Goal: Task Accomplishment & Management: Complete application form

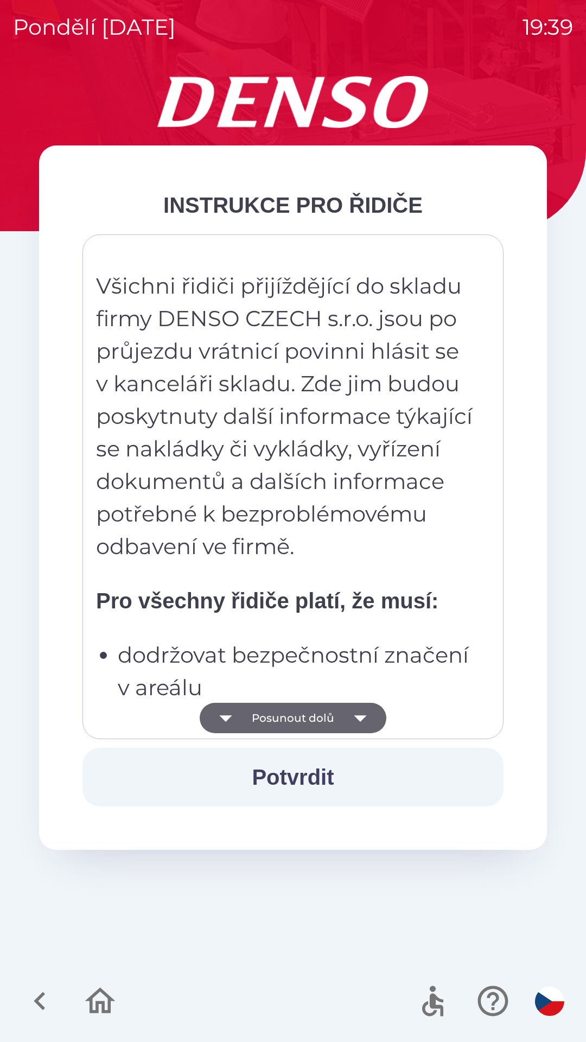
click at [315, 779] on button "Potvrdit" at bounding box center [292, 777] width 421 height 59
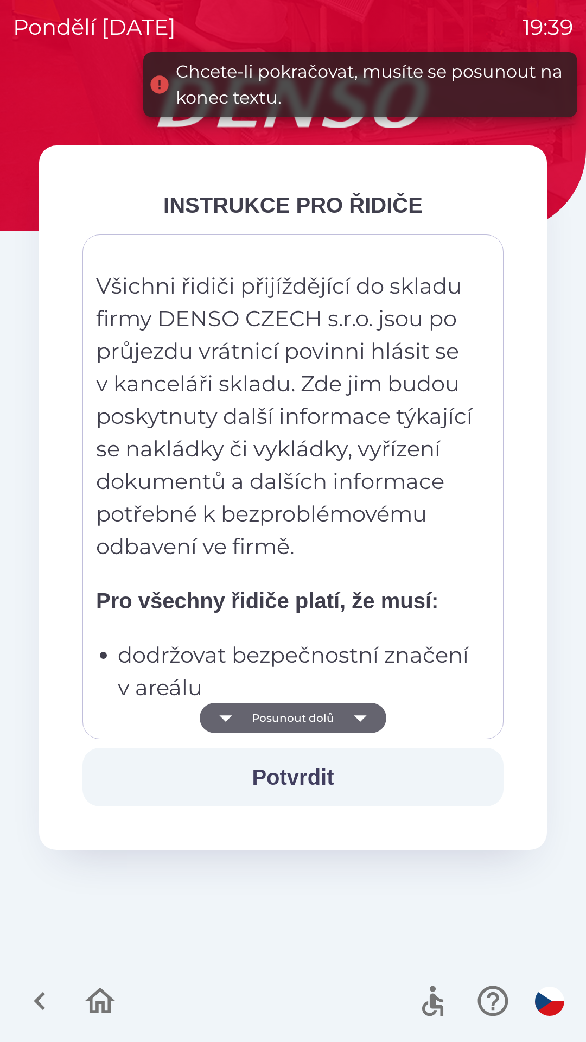
click at [317, 773] on button "Potvrdit" at bounding box center [292, 777] width 421 height 59
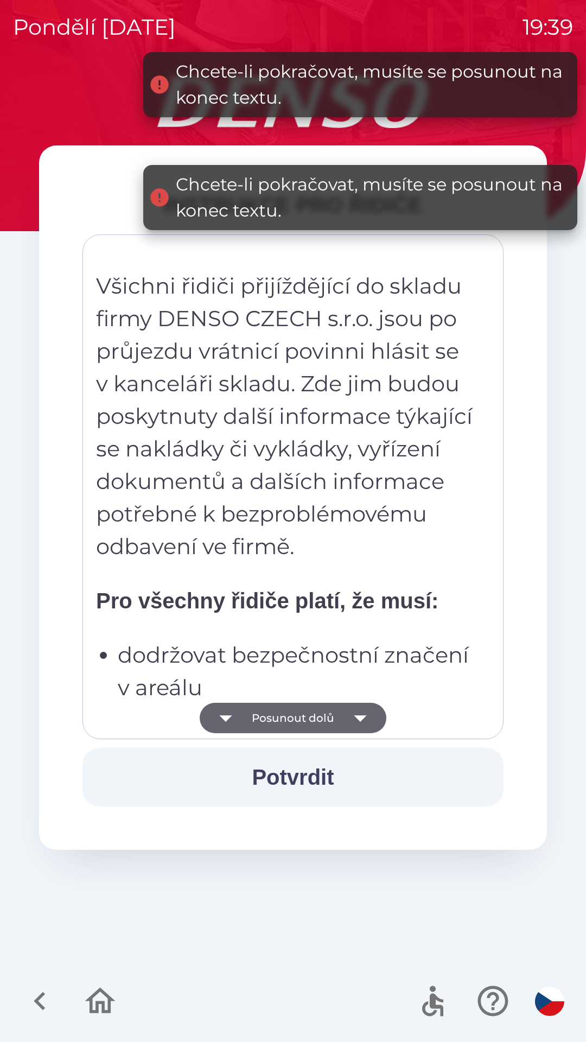
click at [317, 782] on button "Potvrdit" at bounding box center [292, 777] width 421 height 59
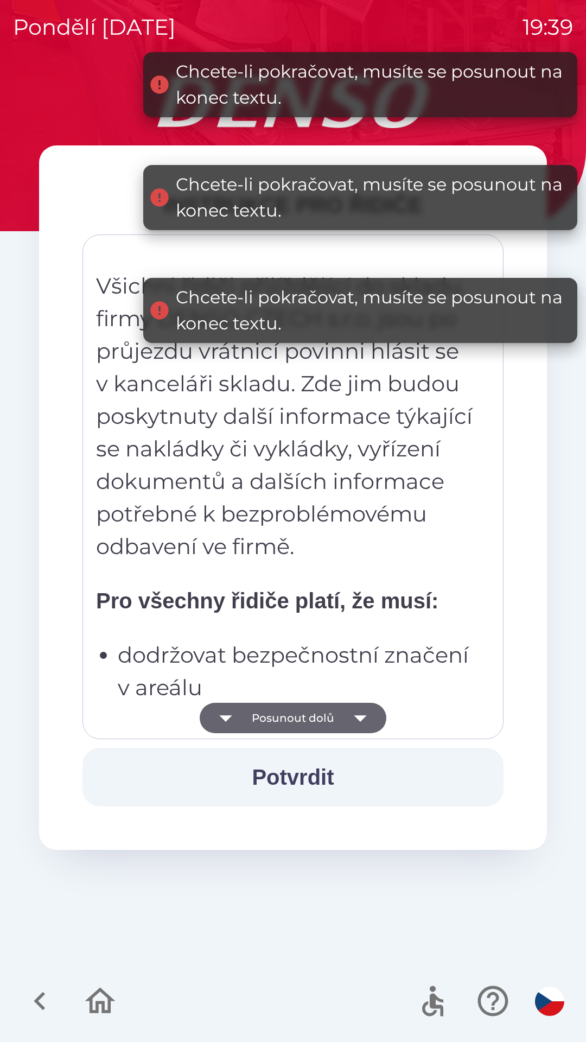
click at [318, 775] on button "Potvrdit" at bounding box center [292, 777] width 421 height 59
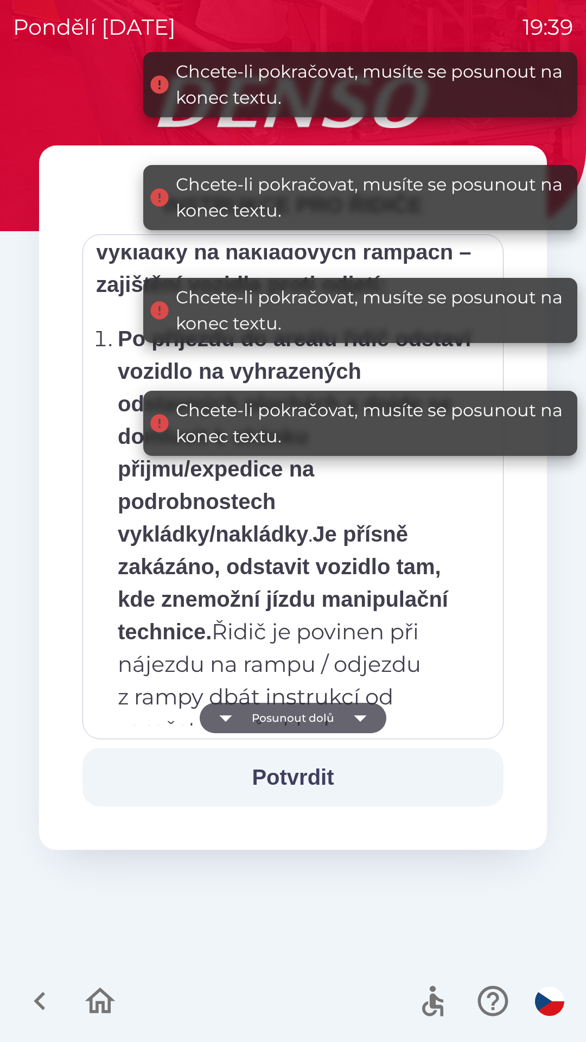
scroll to position [6097, 0]
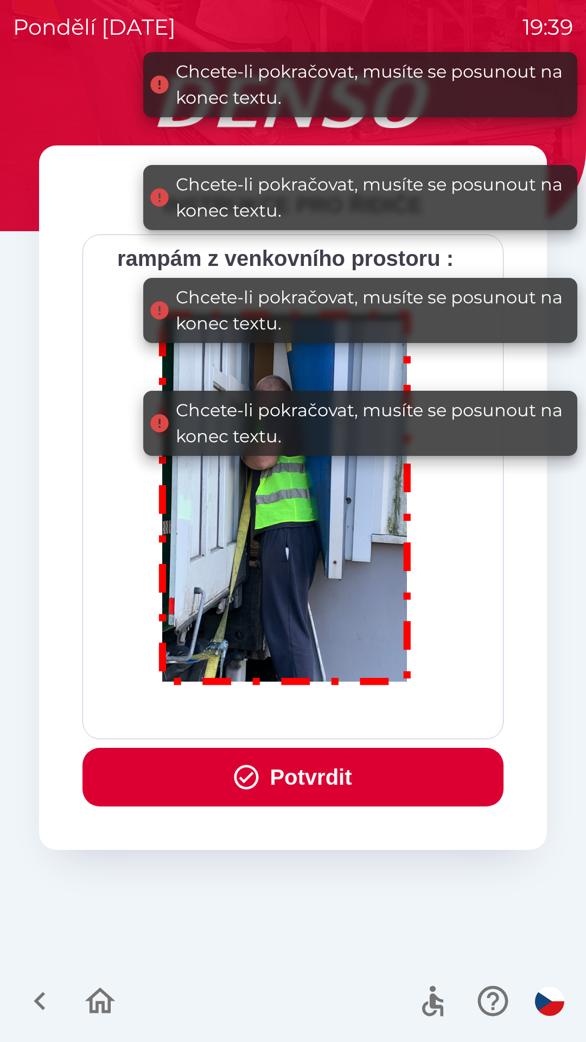
click at [325, 778] on button "Potvrdit" at bounding box center [292, 777] width 421 height 59
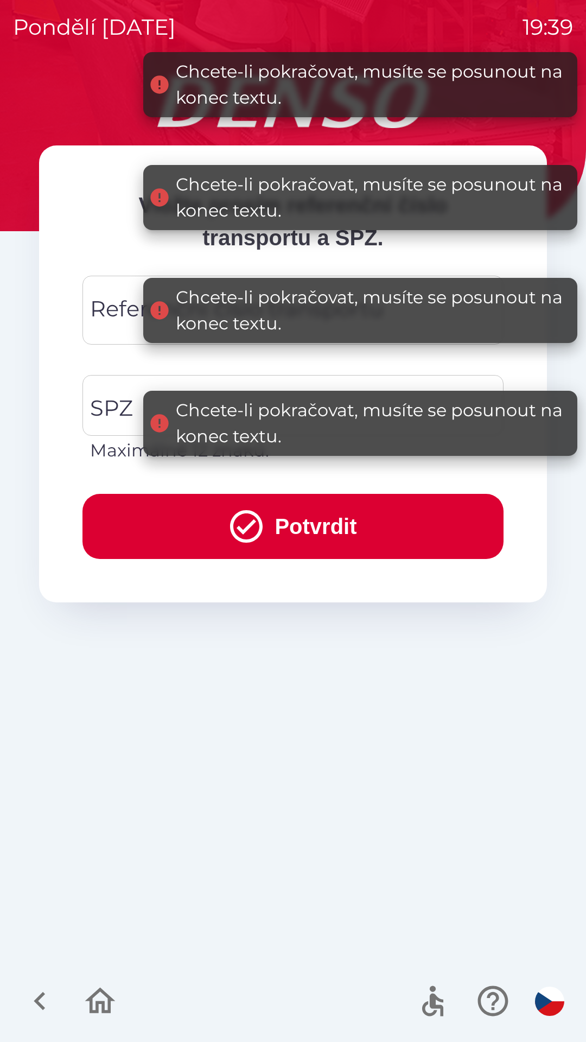
click at [126, 321] on div "Referenční číslo transportu Referenční číslo transportu" at bounding box center [292, 310] width 421 height 69
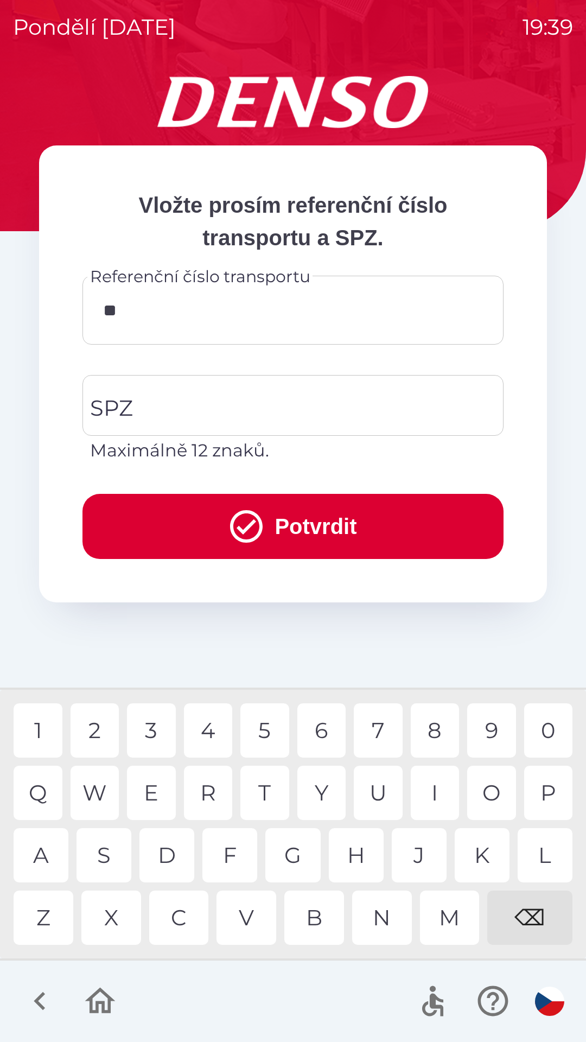
type input "***"
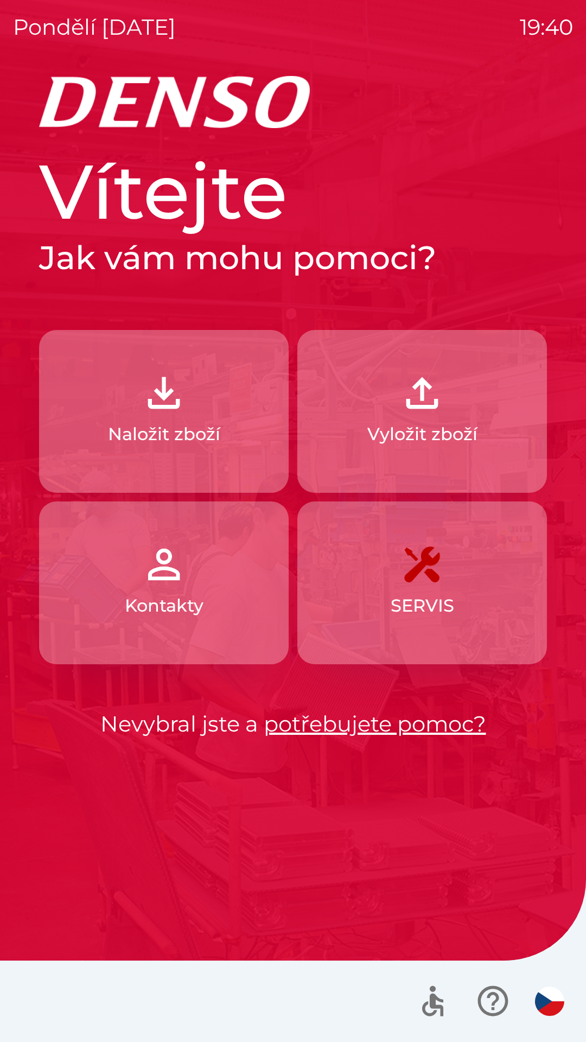
click at [164, 455] on button "Naložit zboží" at bounding box center [164, 411] width 250 height 163
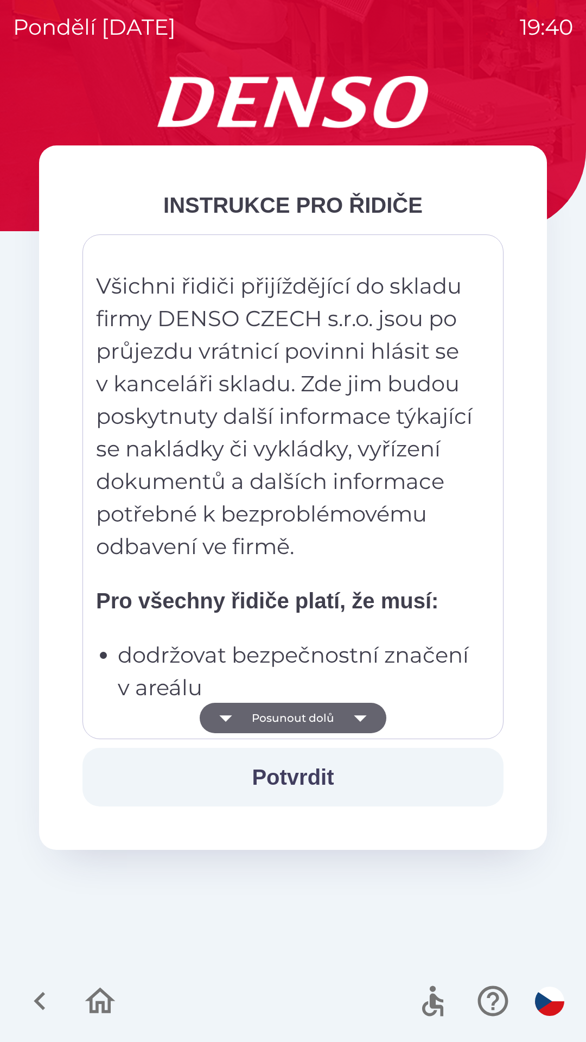
click at [261, 789] on button "Potvrdit" at bounding box center [292, 777] width 421 height 59
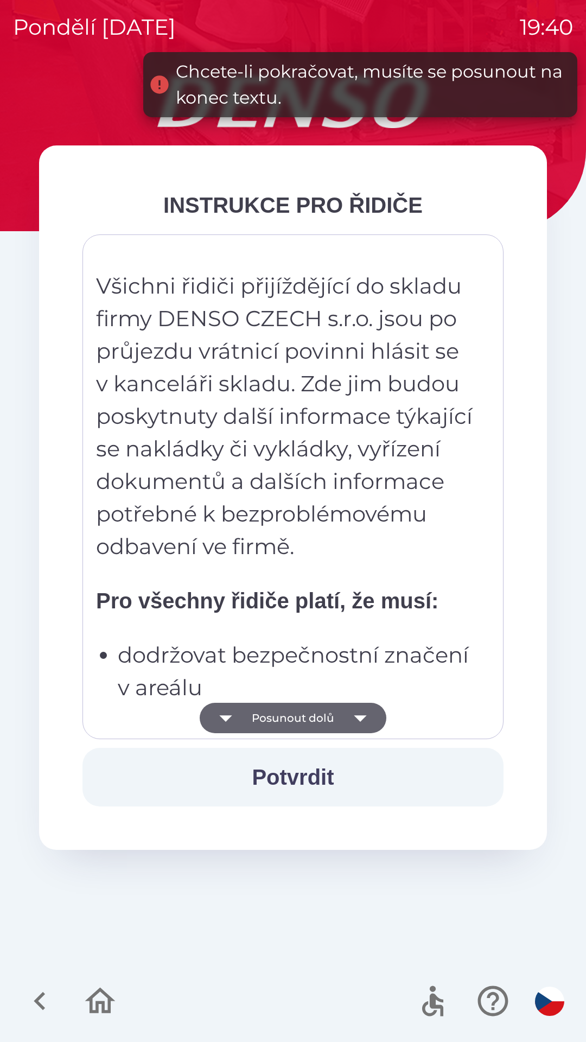
click at [256, 723] on button "Posunout dolů" at bounding box center [293, 718] width 187 height 30
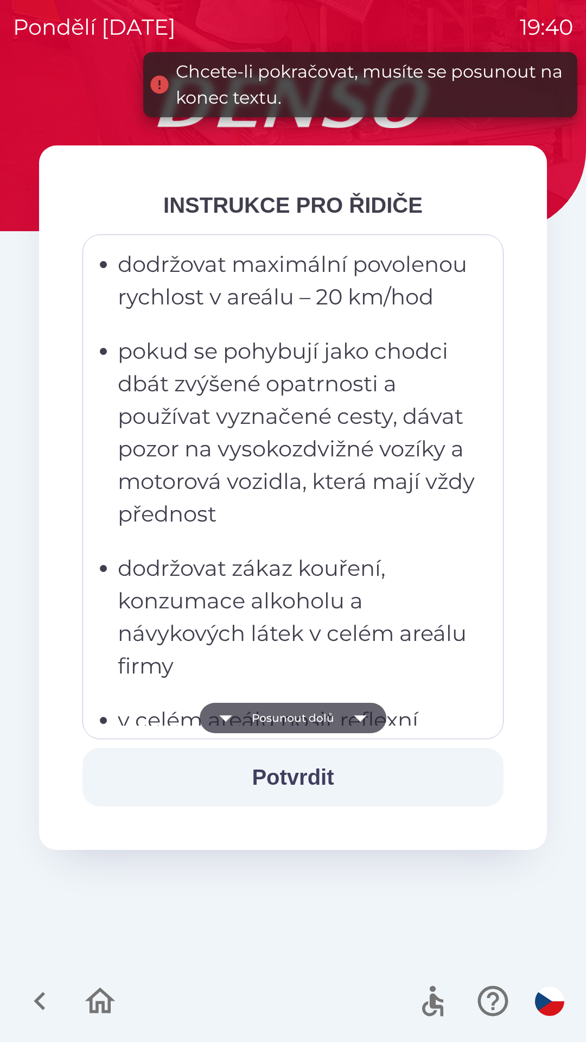
click at [304, 720] on button "Posunout dolů" at bounding box center [293, 718] width 187 height 30
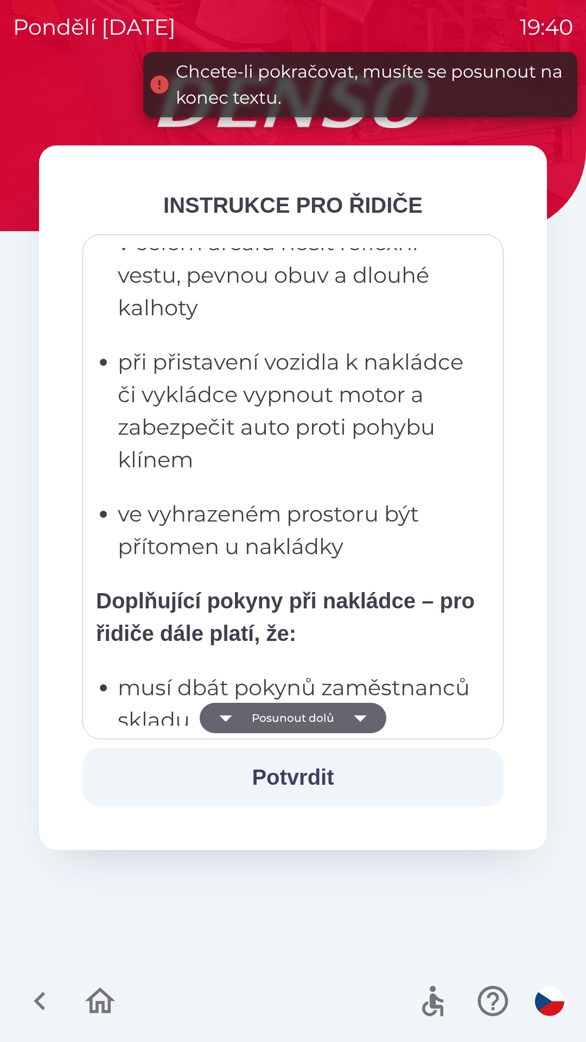
click at [295, 724] on button "Posunout dolů" at bounding box center [293, 718] width 187 height 30
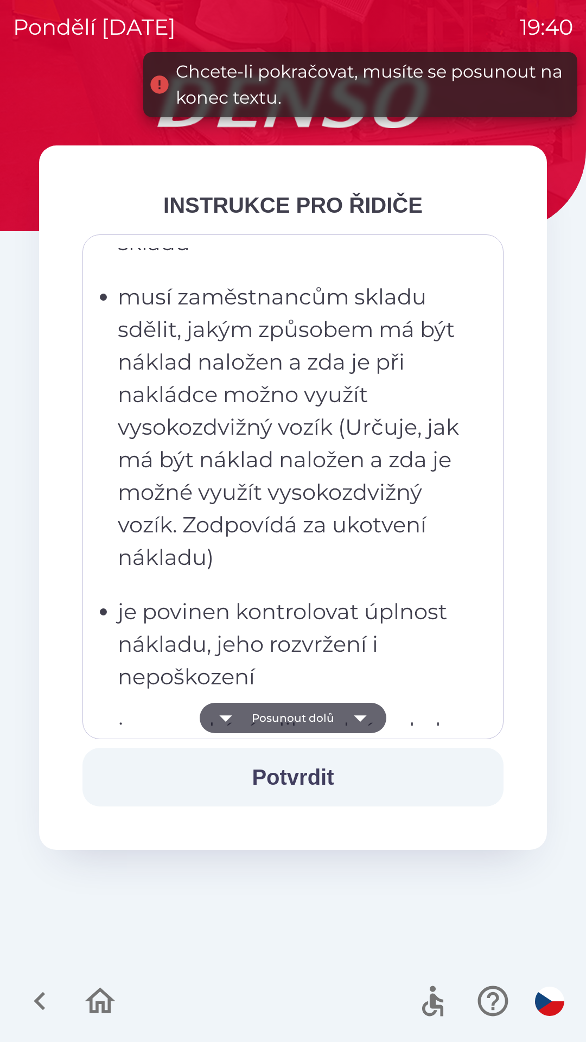
click at [291, 713] on button "Posunout dolů" at bounding box center [293, 718] width 187 height 30
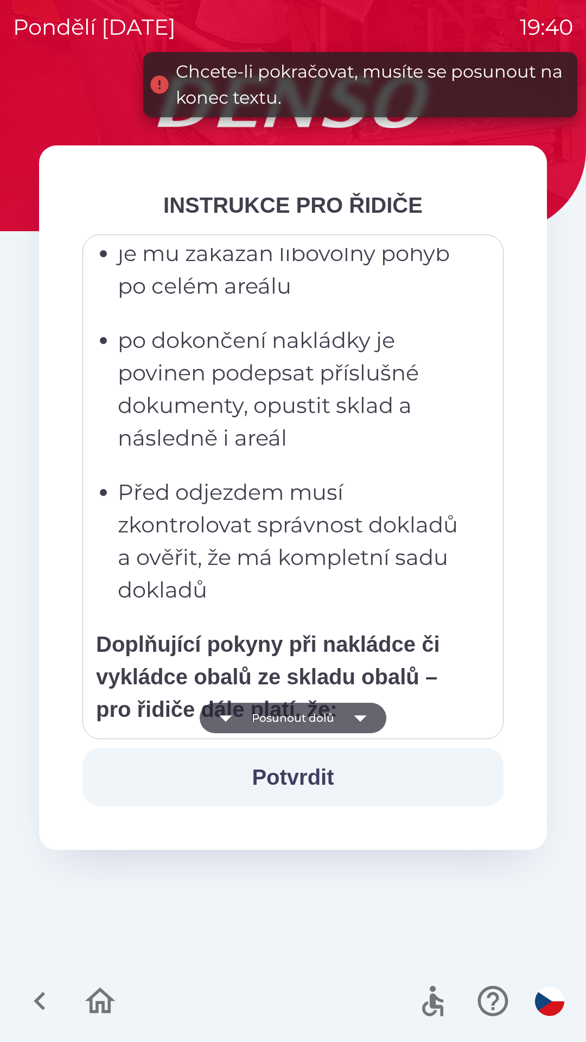
click at [289, 706] on button "Posunout dolů" at bounding box center [293, 718] width 187 height 30
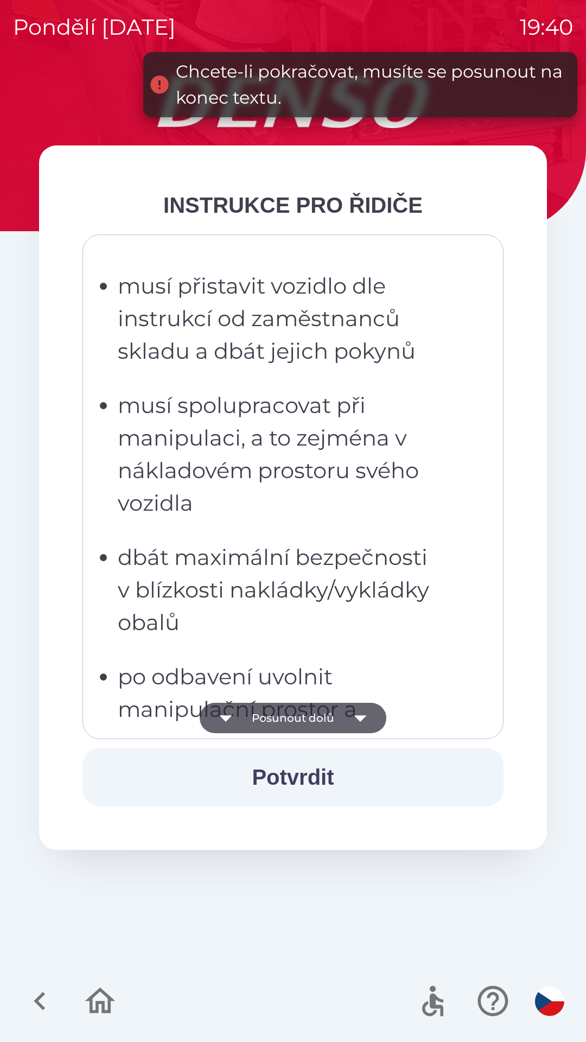
click at [292, 709] on button "Posunout dolů" at bounding box center [293, 718] width 187 height 30
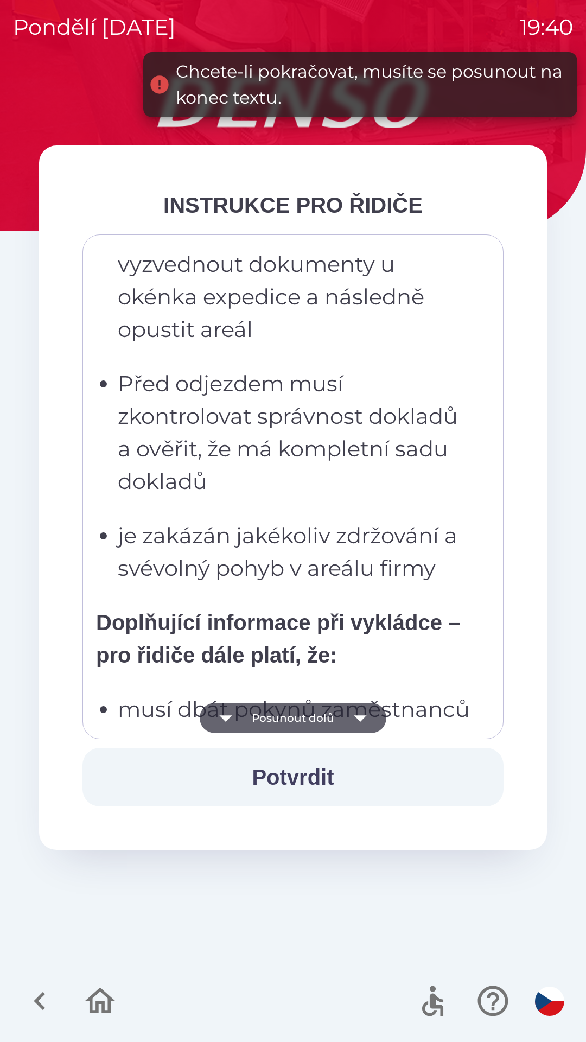
click at [290, 707] on button "Posunout dolů" at bounding box center [293, 718] width 187 height 30
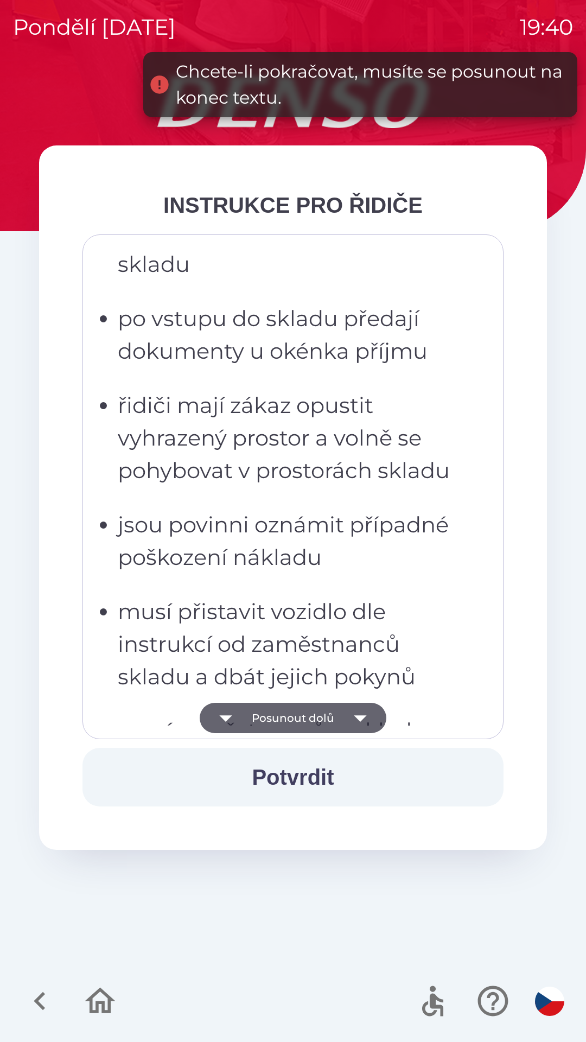
click at [290, 706] on button "Posunout dolů" at bounding box center [293, 718] width 187 height 30
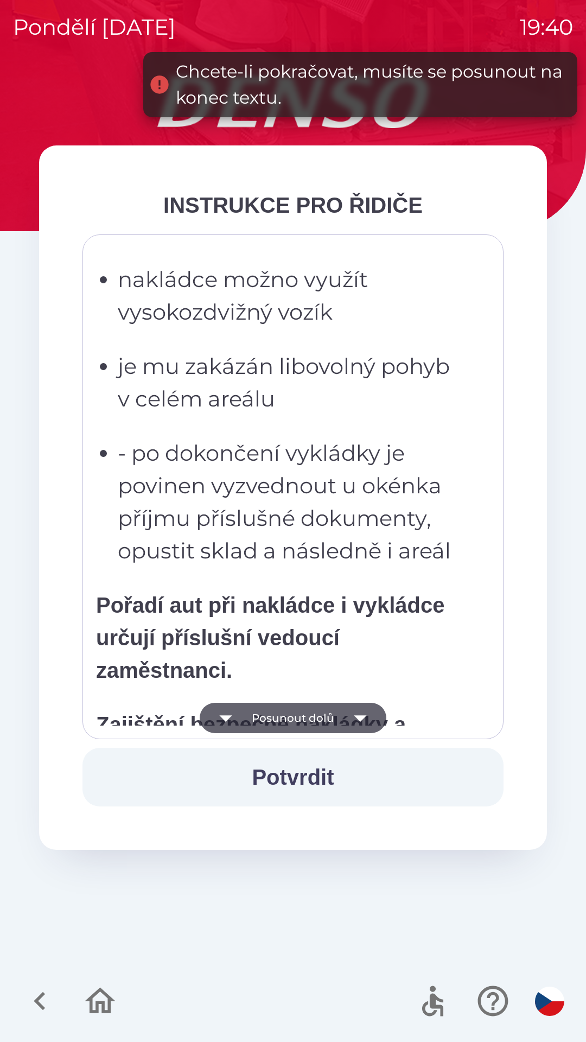
click at [286, 706] on button "Posunout dolů" at bounding box center [293, 718] width 187 height 30
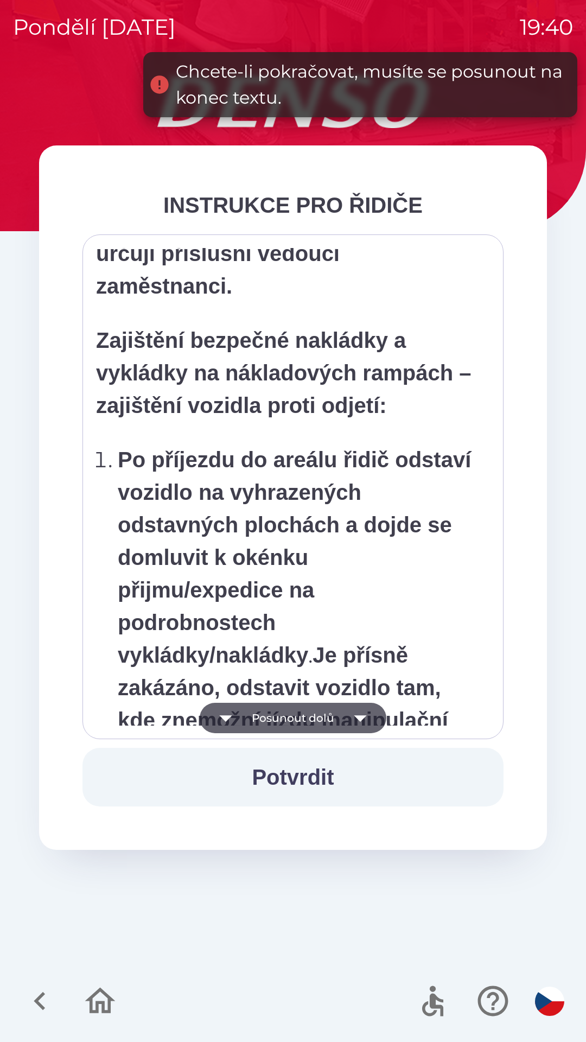
click at [286, 707] on button "Posunout dolů" at bounding box center [293, 718] width 187 height 30
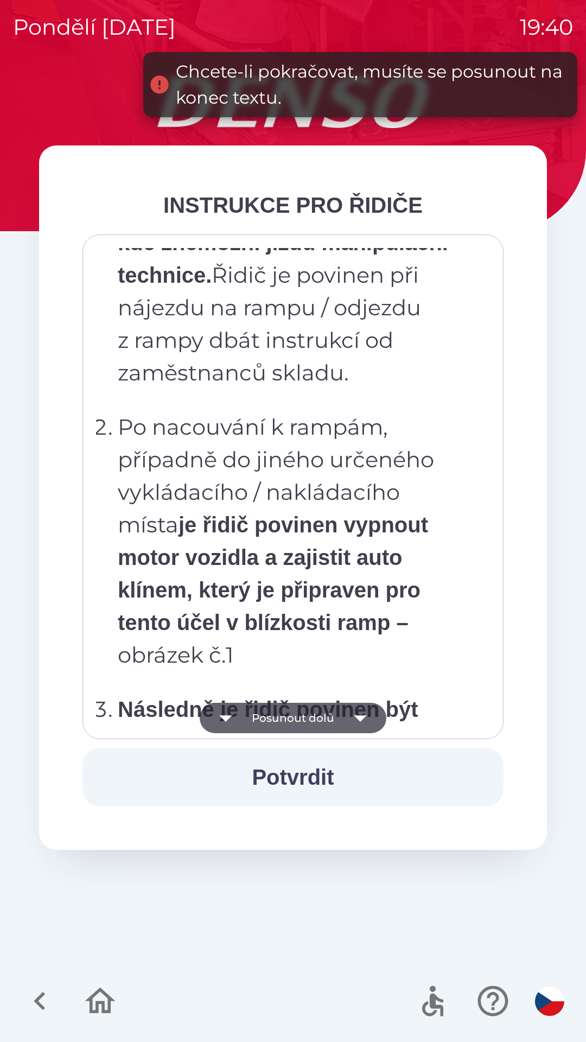
click at [286, 708] on button "Posunout dolů" at bounding box center [293, 718] width 187 height 30
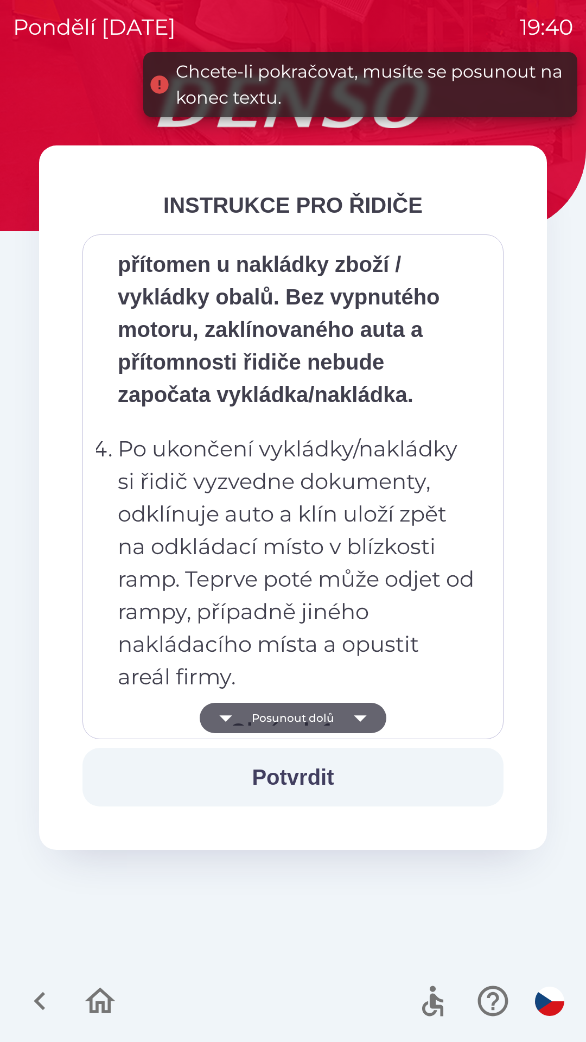
click at [293, 707] on button "Posunout dolů" at bounding box center [293, 718] width 187 height 30
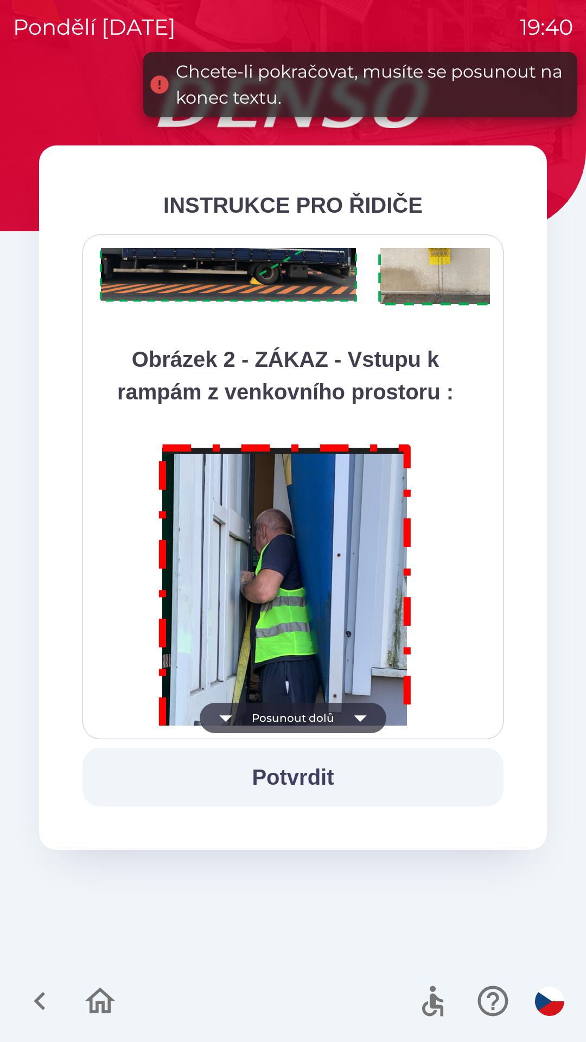
click at [294, 707] on button "Posunout dolů" at bounding box center [293, 718] width 187 height 30
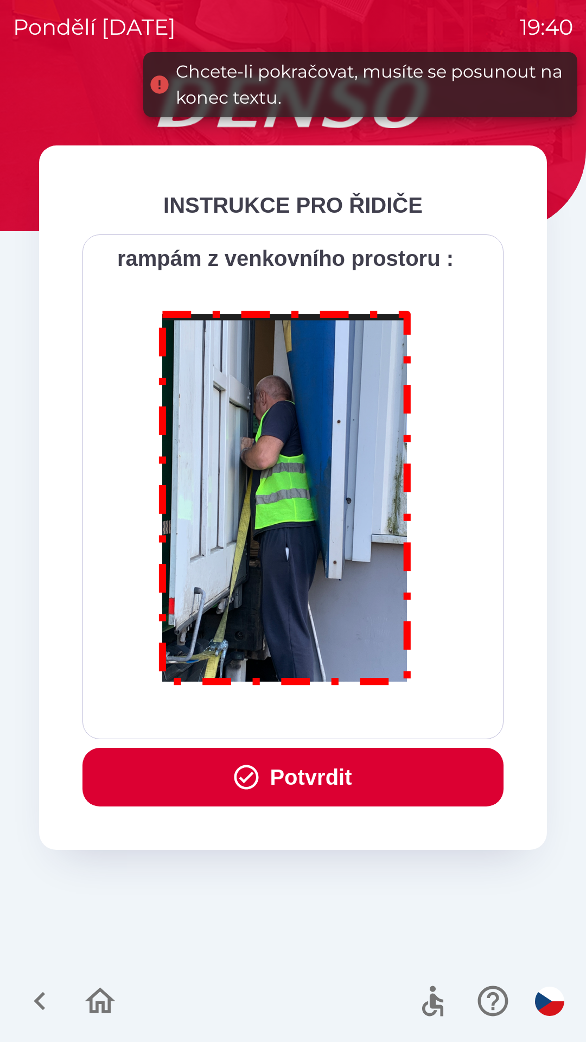
click at [296, 707] on div "Všichni řidiči přijíždějící do skladu firmy DENSO CZECH s.r.o. jsou po průjezdu…" at bounding box center [293, 486] width 394 height 477
click at [291, 771] on button "Potvrdit" at bounding box center [292, 777] width 421 height 59
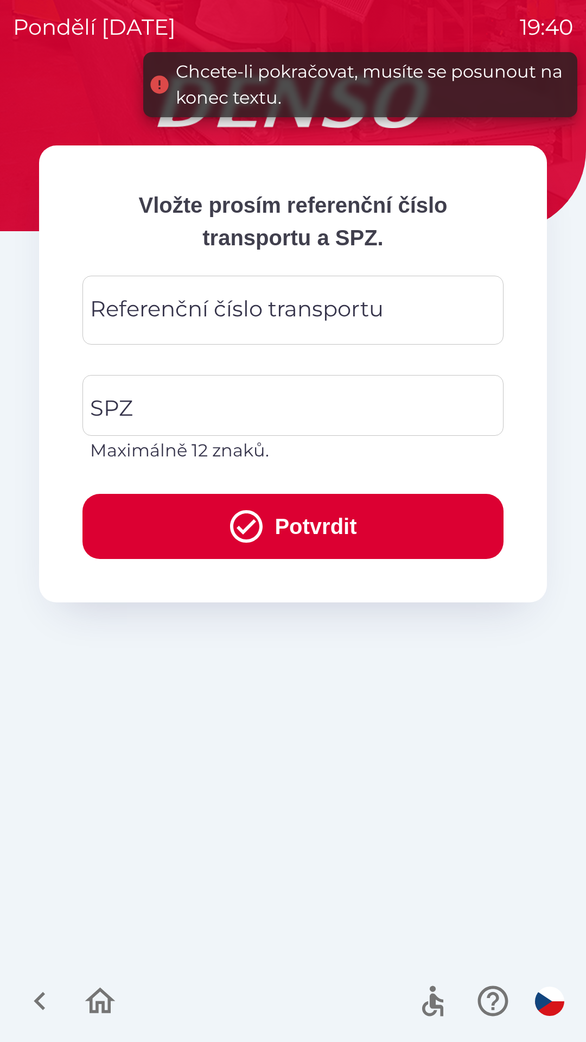
click at [162, 329] on input "Referenční číslo transportu" at bounding box center [292, 310] width 395 height 43
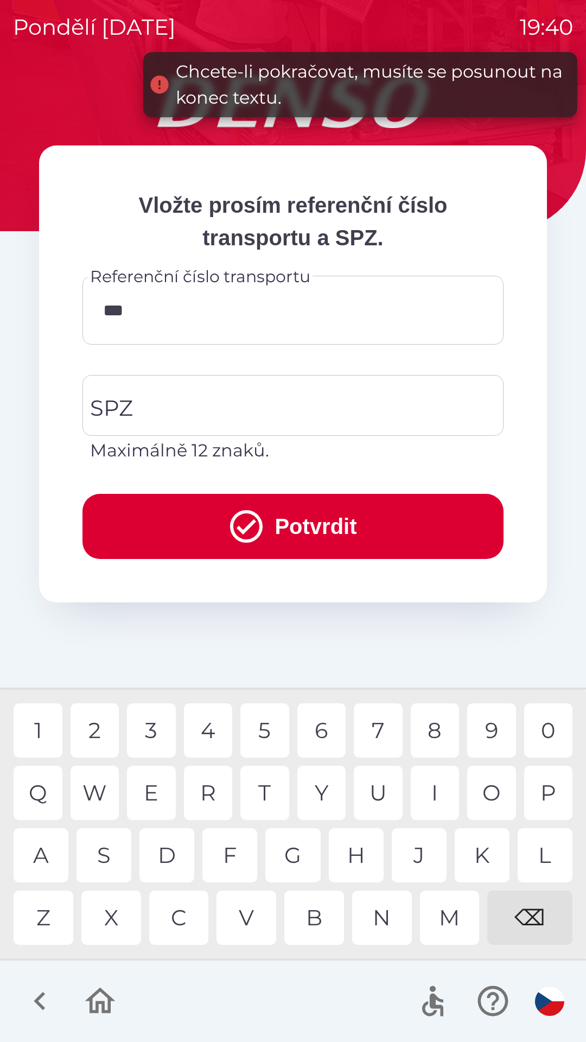
click at [48, 813] on div "Q" at bounding box center [38, 792] width 49 height 54
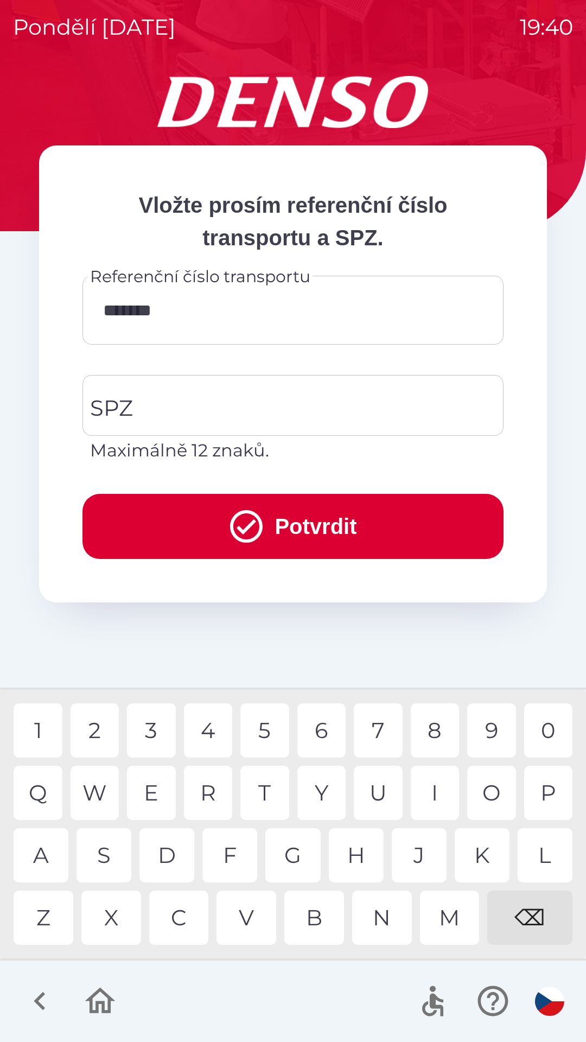
click at [89, 795] on div "W" at bounding box center [95, 792] width 49 height 54
click at [152, 733] on div "3" at bounding box center [151, 730] width 49 height 54
type input "*********"
click at [259, 731] on div "5" at bounding box center [264, 730] width 49 height 54
click at [170, 412] on input "SPZ" at bounding box center [284, 405] width 395 height 51
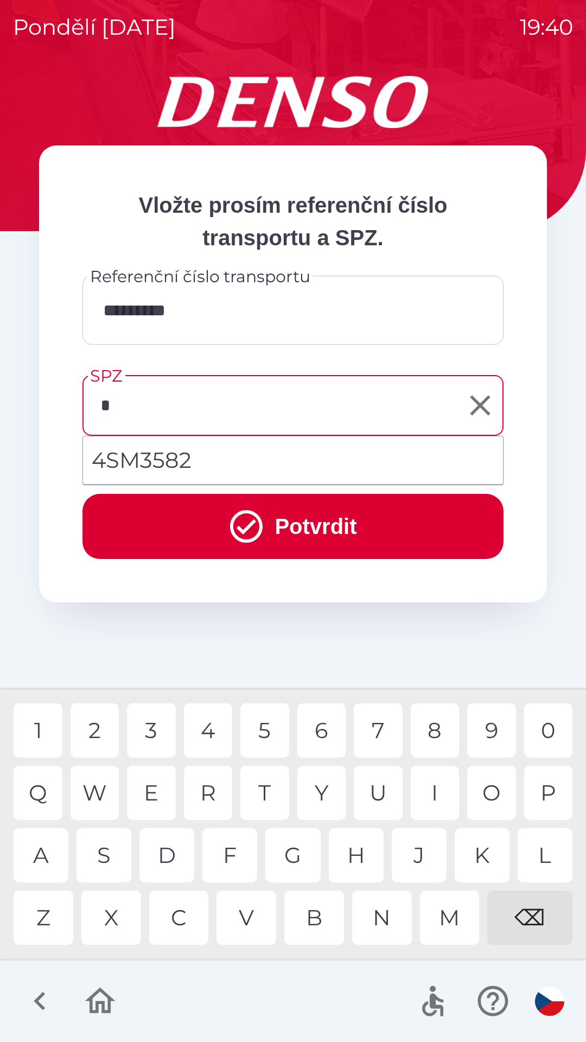
click at [207, 739] on div "4" at bounding box center [208, 730] width 49 height 54
click at [212, 729] on div "4" at bounding box center [208, 730] width 49 height 54
click at [379, 727] on div "7" at bounding box center [378, 730] width 49 height 54
type input "*******"
click at [471, 738] on div "9" at bounding box center [491, 730] width 49 height 54
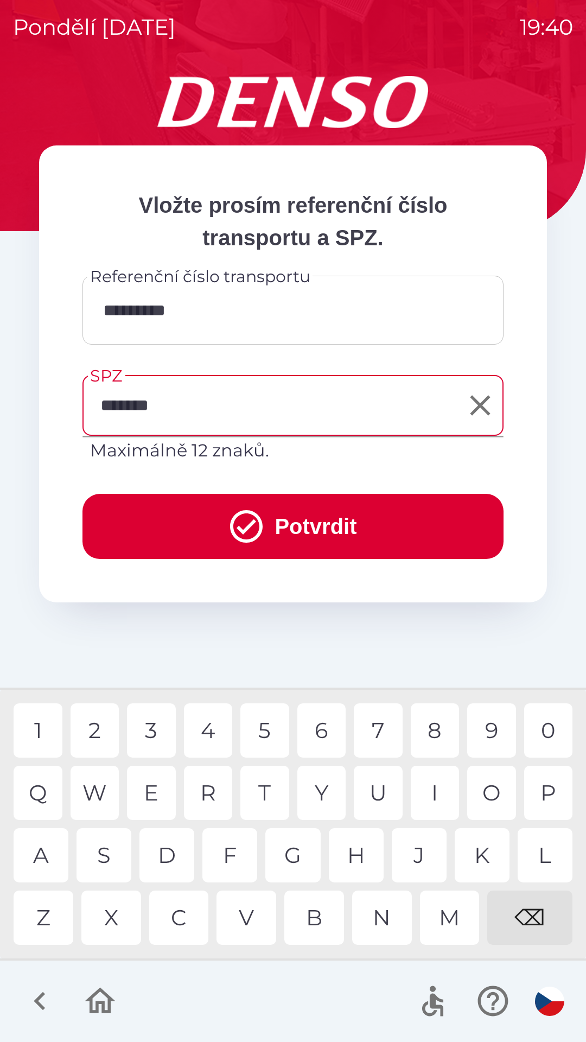
click at [246, 534] on icon "submit" at bounding box center [246, 526] width 39 height 39
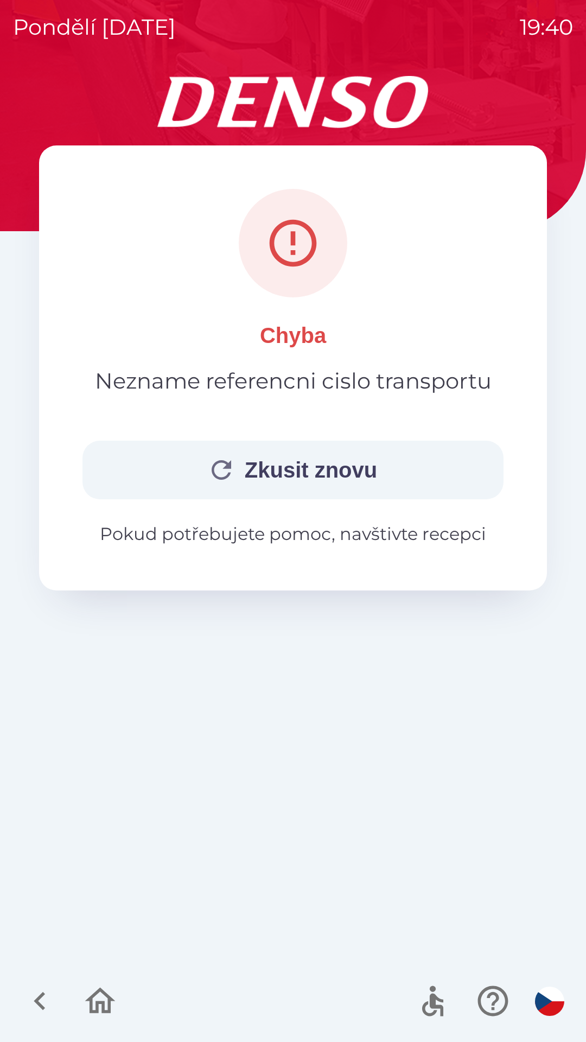
click at [253, 465] on button "Zkusit znovu" at bounding box center [292, 470] width 421 height 59
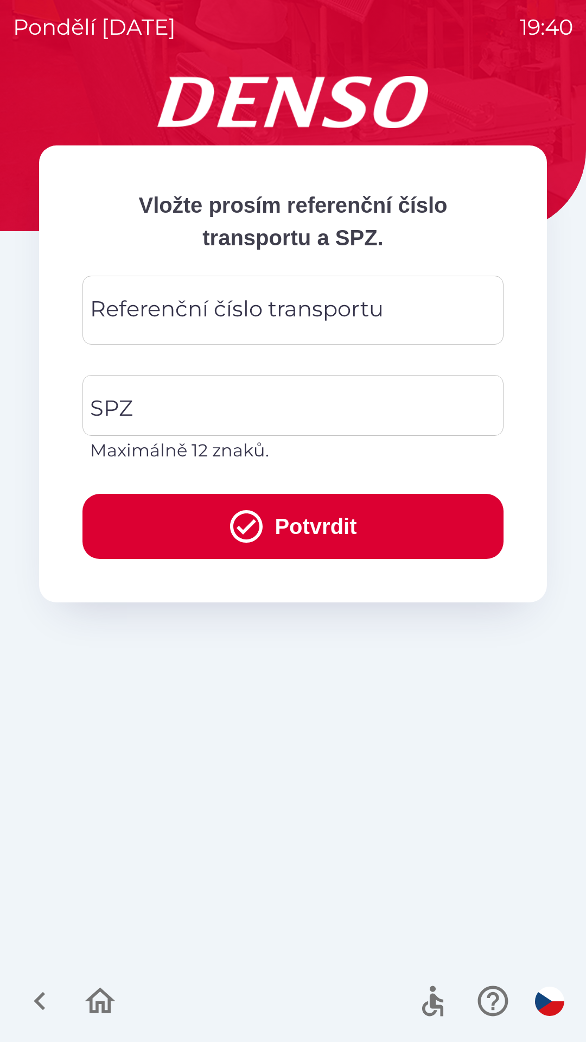
click at [150, 319] on div "Referenční číslo transportu Referenční číslo transportu" at bounding box center [292, 310] width 421 height 69
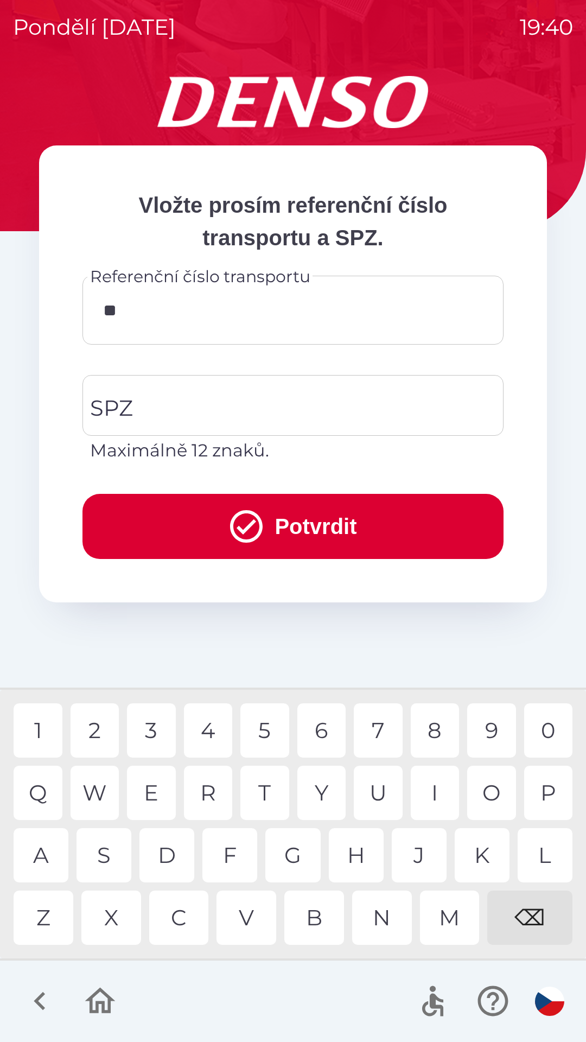
click at [47, 801] on div "Q" at bounding box center [38, 792] width 49 height 54
click at [546, 727] on div "0" at bounding box center [548, 730] width 49 height 54
click at [101, 809] on div "W" at bounding box center [95, 792] width 49 height 54
type input "*********"
click at [192, 397] on input "SPZ" at bounding box center [284, 405] width 395 height 51
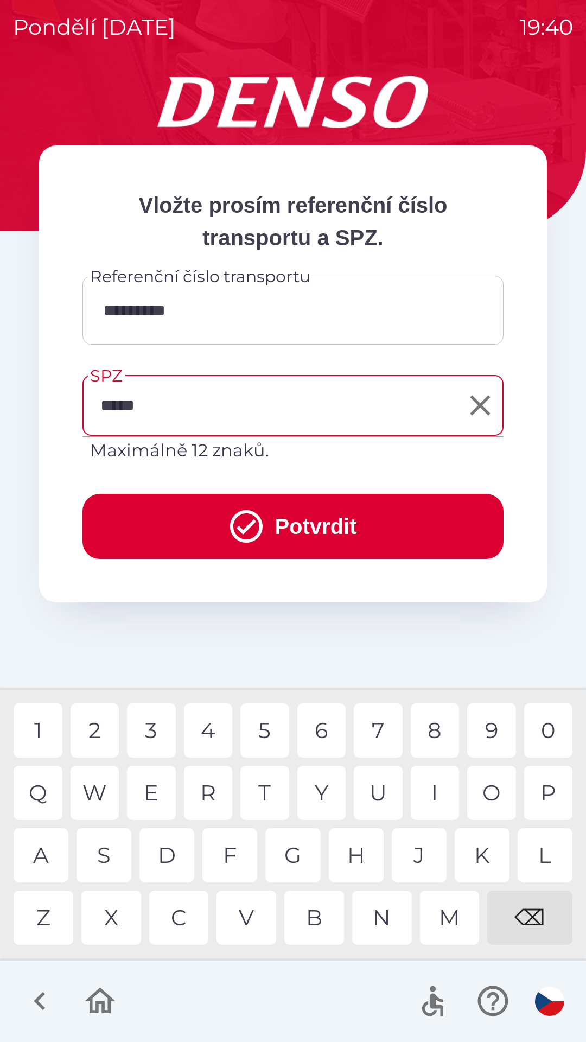
click at [108, 738] on div "2" at bounding box center [95, 730] width 49 height 54
click at [380, 733] on div "7" at bounding box center [378, 730] width 49 height 54
type input "*******"
click at [278, 526] on button "Potvrdit" at bounding box center [292, 526] width 421 height 65
